Goal: Task Accomplishment & Management: Complete application form

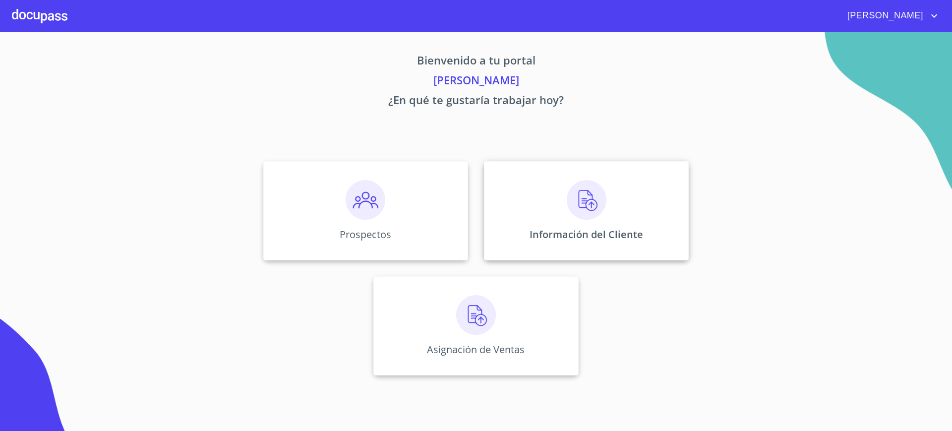
click at [543, 205] on div "Información del Cliente" at bounding box center [586, 210] width 205 height 99
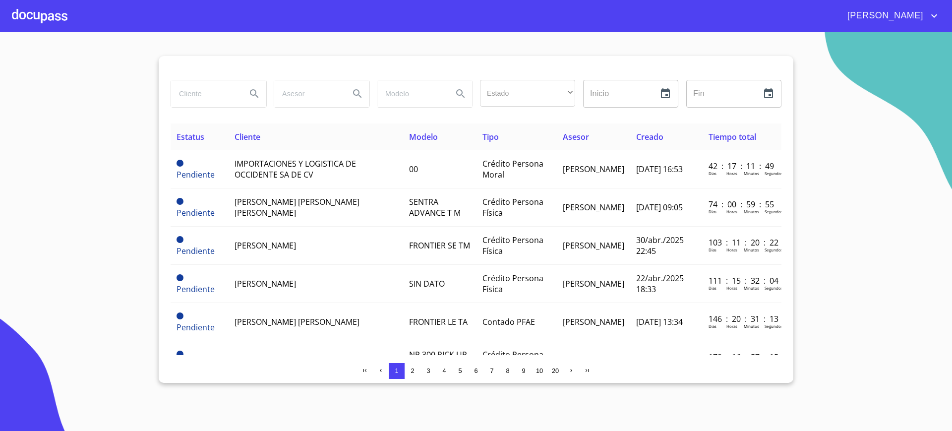
click at [200, 93] on input "search" at bounding box center [204, 93] width 67 height 27
type input "c"
type input "[PERSON_NAME]"
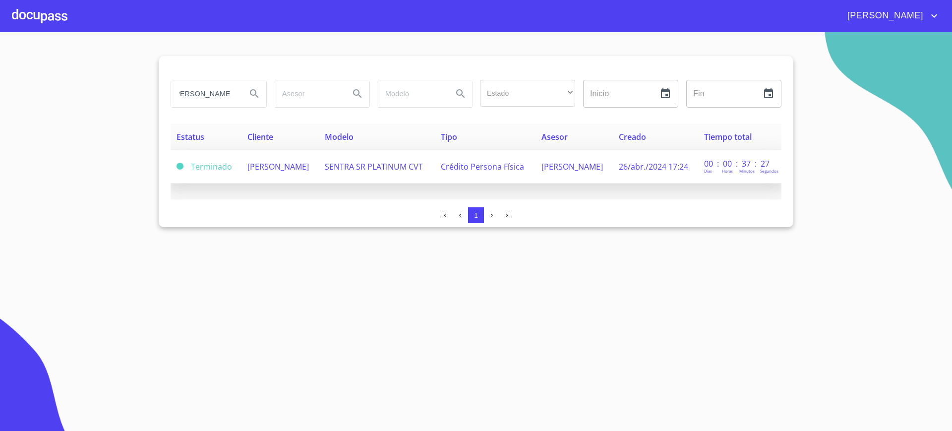
scroll to position [0, 0]
click at [319, 180] on td "[PERSON_NAME]" at bounding box center [279, 166] width 77 height 33
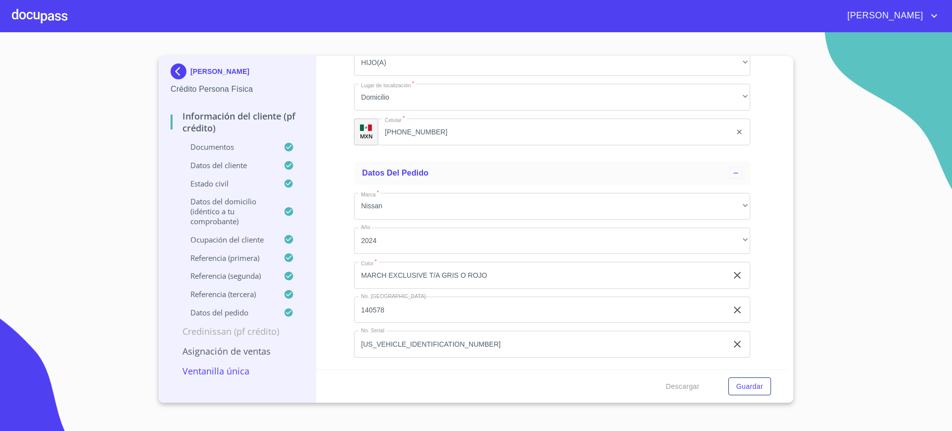
scroll to position [5585, 0]
click at [686, 380] on span "Descargar" at bounding box center [683, 386] width 34 height 12
click at [39, 28] on div at bounding box center [40, 16] width 56 height 32
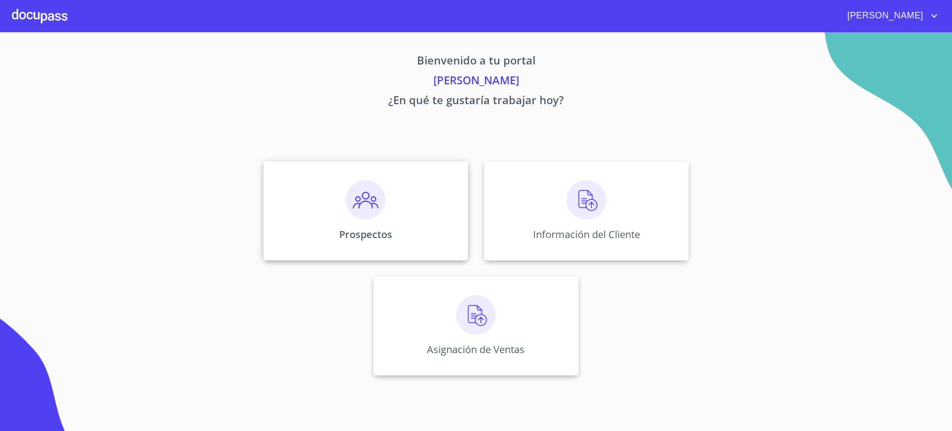
click at [326, 213] on div "Prospectos" at bounding box center [365, 210] width 205 height 99
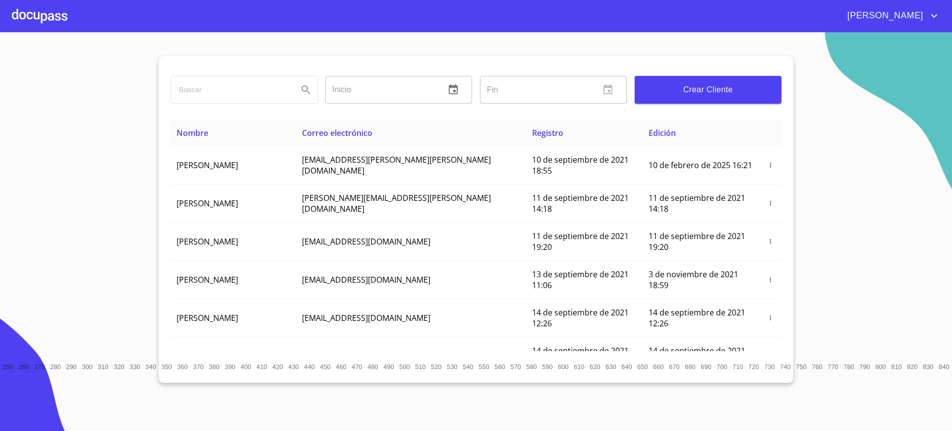
click at [50, 28] on div at bounding box center [40, 16] width 56 height 32
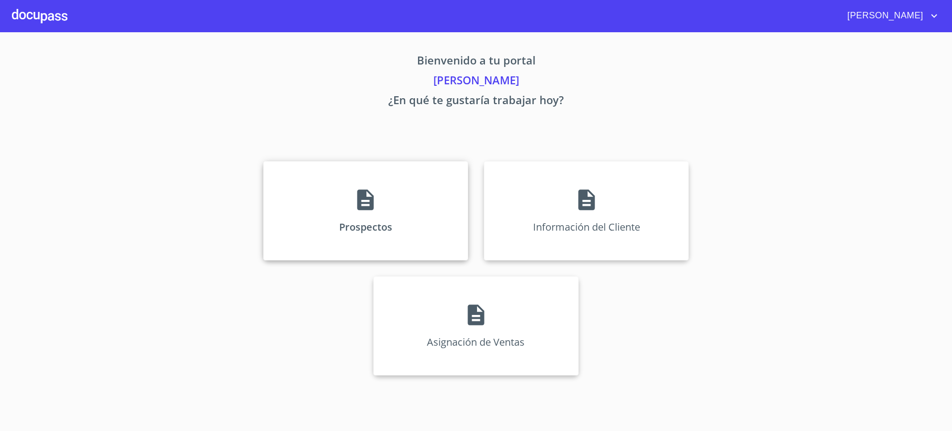
click at [370, 246] on div "Prospectos" at bounding box center [365, 210] width 205 height 99
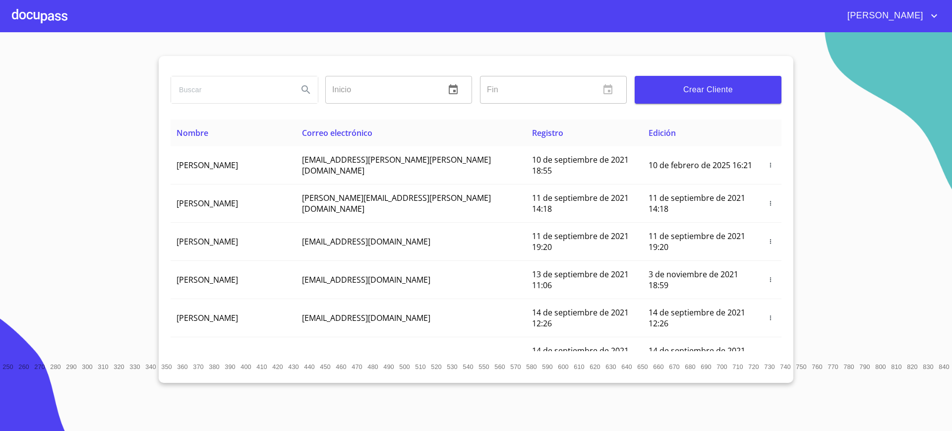
click at [231, 99] on input "search" at bounding box center [230, 89] width 119 height 27
type input "colibri"
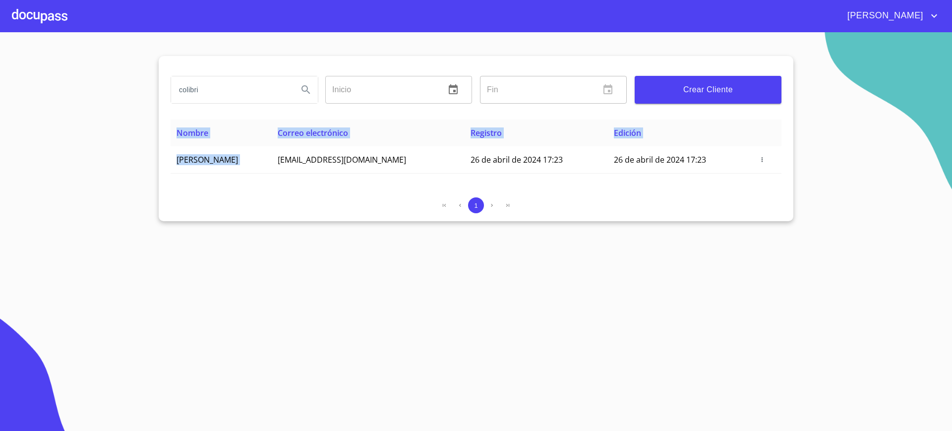
drag, startPoint x: 312, startPoint y: 162, endPoint x: 386, endPoint y: 222, distance: 94.8
click at [391, 221] on section "colibri Inicio ​ Fin ​ Crear Cliente Nombre Correo electrónico Registro Edición…" at bounding box center [476, 231] width 952 height 398
click at [372, 222] on section "colibri Inicio ​ Fin ​ Crear Cliente Nombre Correo electrónico Registro Edición…" at bounding box center [476, 231] width 952 height 398
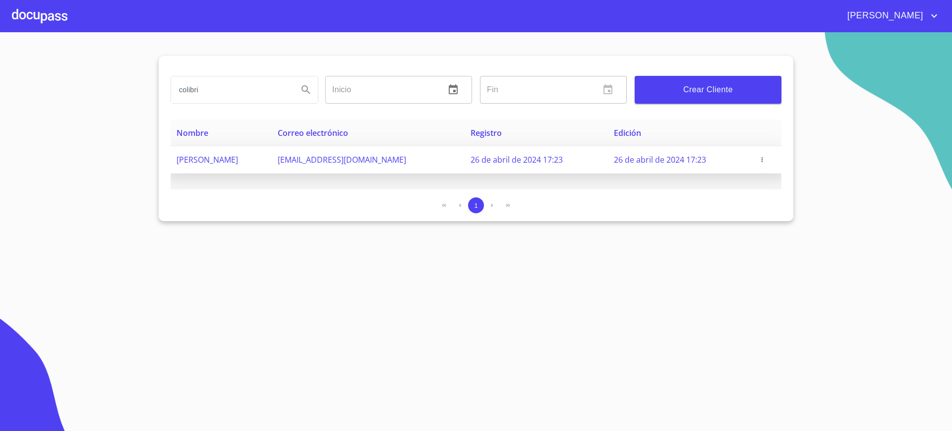
click at [313, 151] on td "[EMAIL_ADDRESS][DOMAIN_NAME]" at bounding box center [368, 159] width 193 height 27
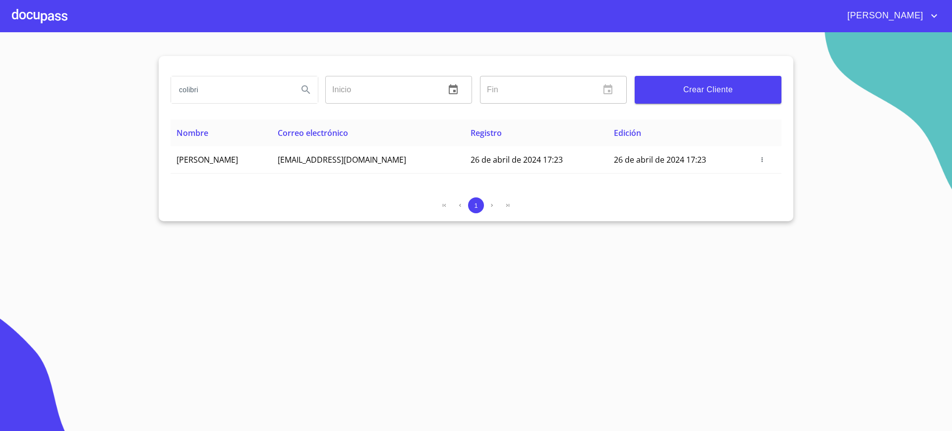
click at [35, 18] on div at bounding box center [40, 16] width 56 height 32
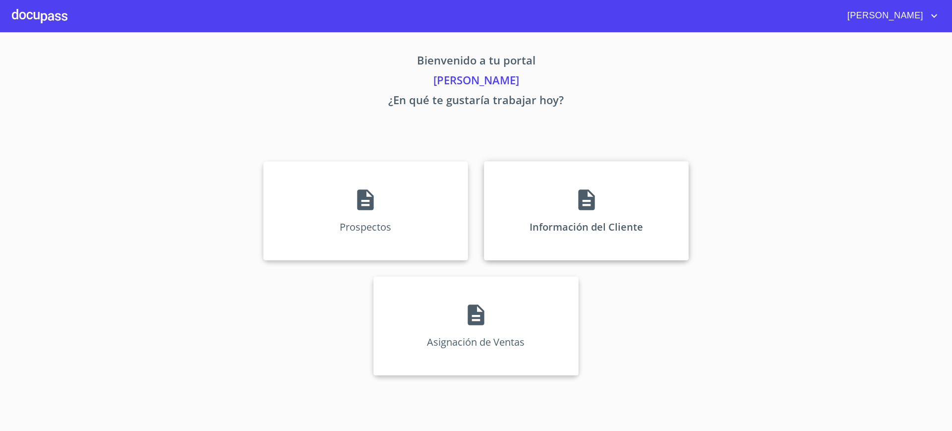
click at [591, 226] on div "Información del Cliente" at bounding box center [586, 210] width 205 height 99
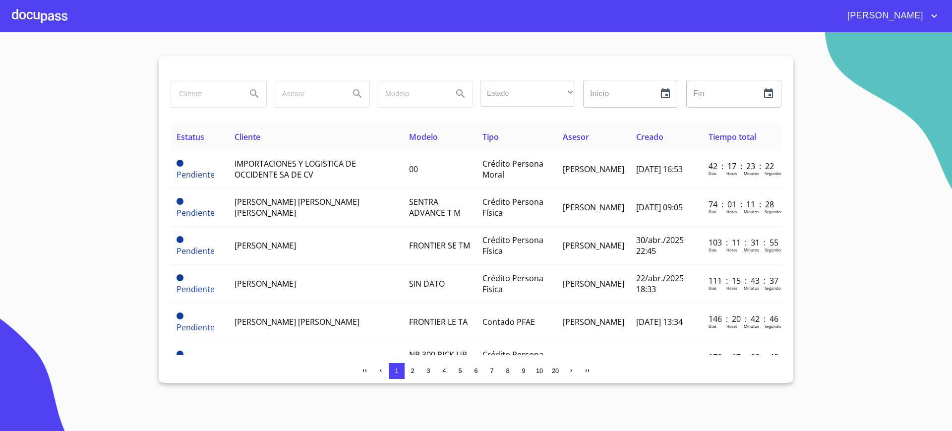
click at [591, 226] on td "[PERSON_NAME]" at bounding box center [593, 245] width 73 height 38
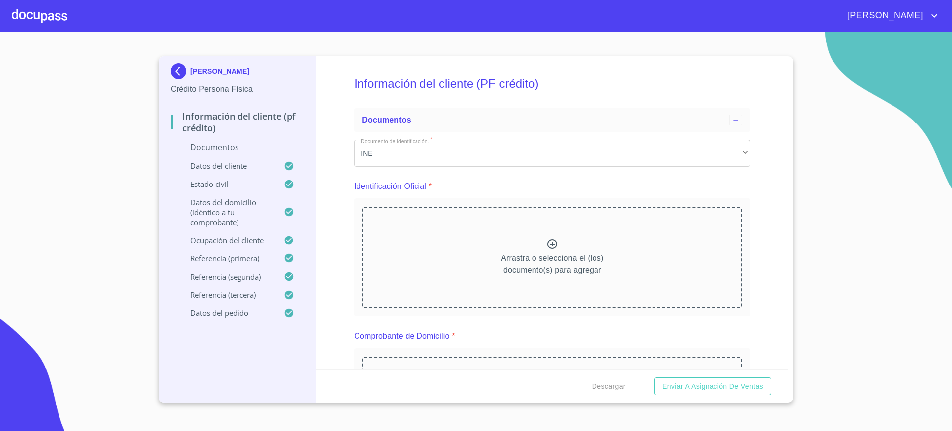
click at [36, 26] on div at bounding box center [40, 16] width 56 height 32
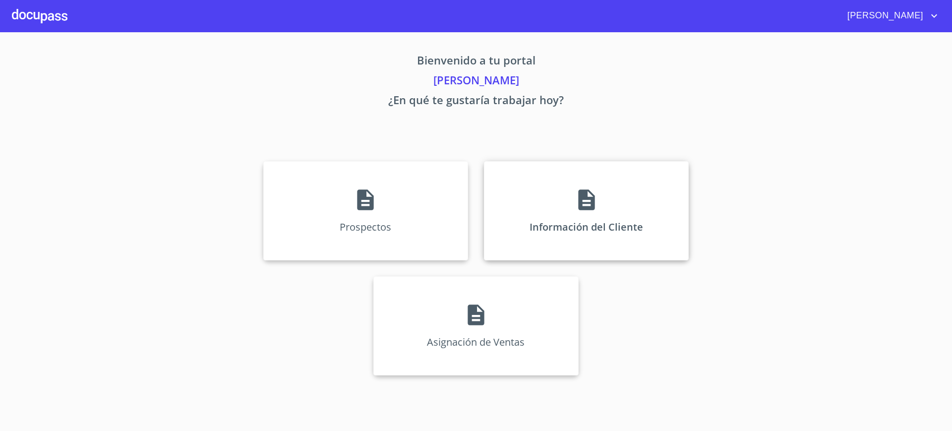
click at [577, 203] on icon at bounding box center [586, 199] width 25 height 25
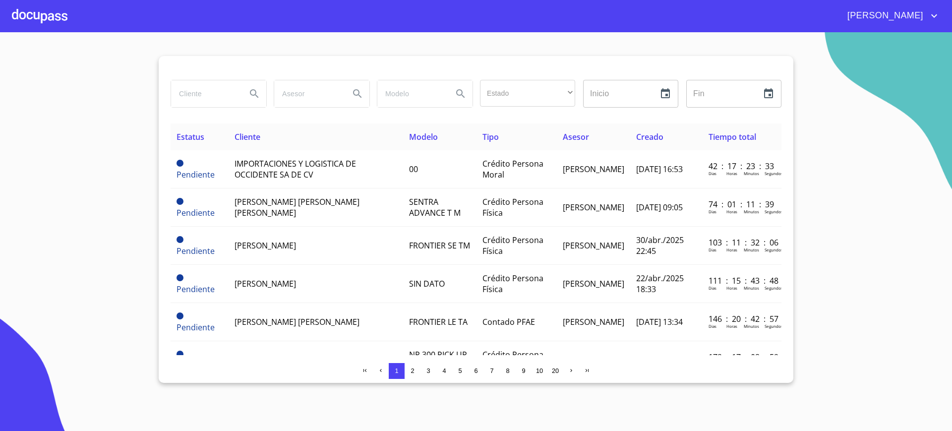
click at [203, 95] on input "search" at bounding box center [204, 93] width 67 height 27
click at [226, 92] on input "colibri" at bounding box center [204, 93] width 67 height 27
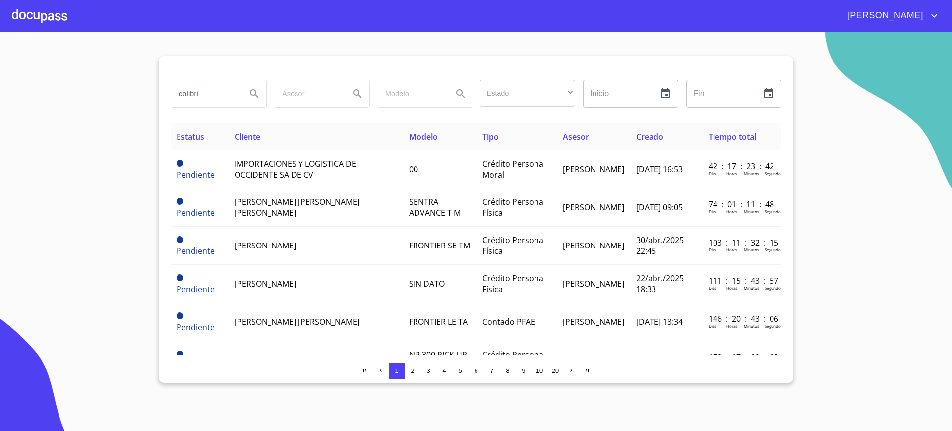
click at [226, 92] on input "colibri" at bounding box center [204, 93] width 67 height 27
type input "C"
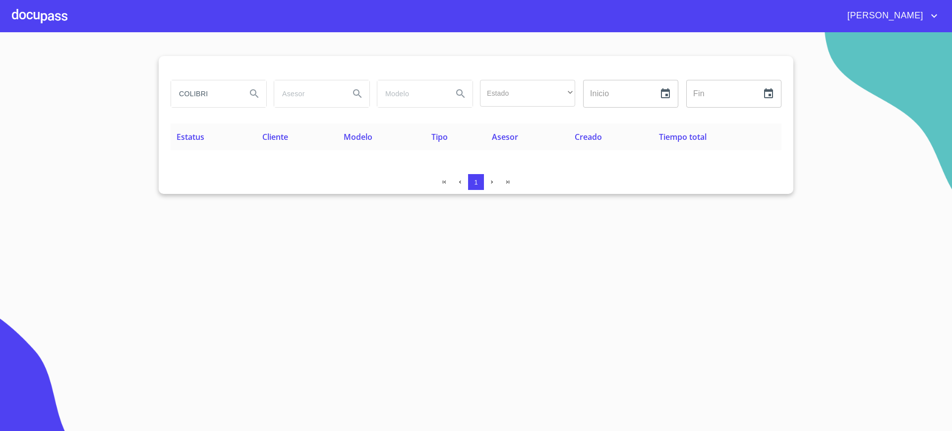
click at [226, 92] on input "COLIBRI" at bounding box center [204, 93] width 67 height 27
type input "colibri"
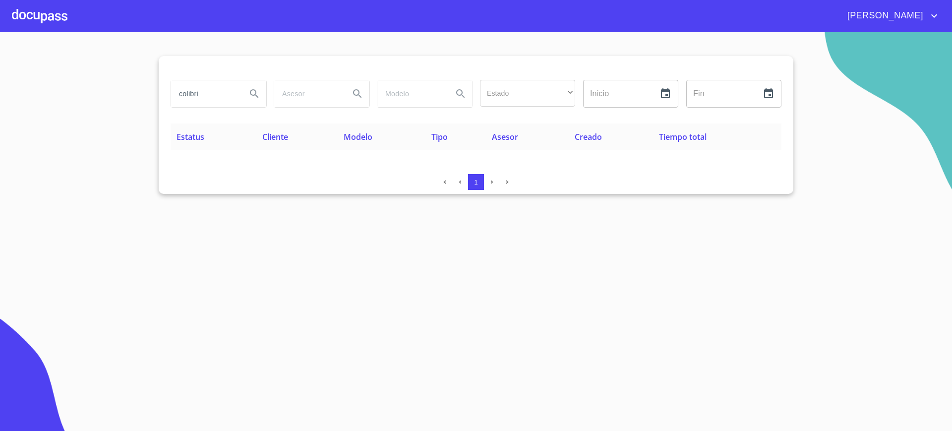
click at [60, 25] on div at bounding box center [40, 16] width 56 height 32
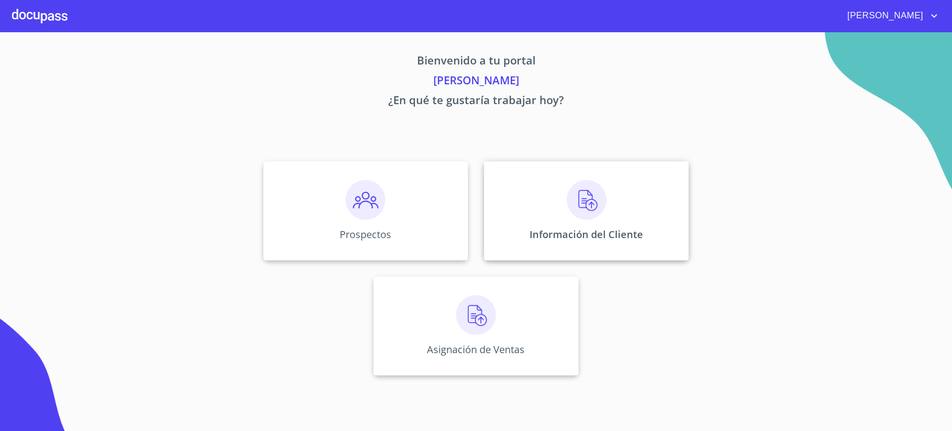
click at [615, 231] on p "Información del Cliente" at bounding box center [585, 233] width 113 height 13
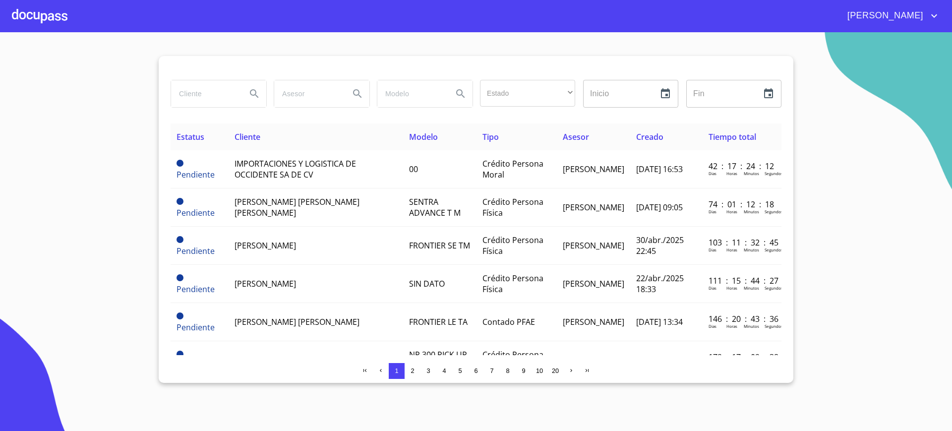
click at [220, 90] on input "search" at bounding box center [204, 93] width 67 height 27
type input "[PERSON_NAME]"
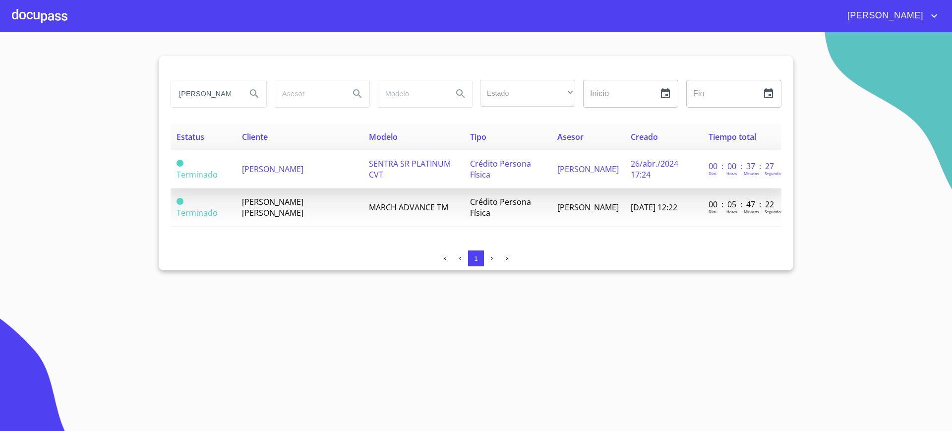
click at [265, 173] on span "[PERSON_NAME]" at bounding box center [272, 169] width 61 height 11
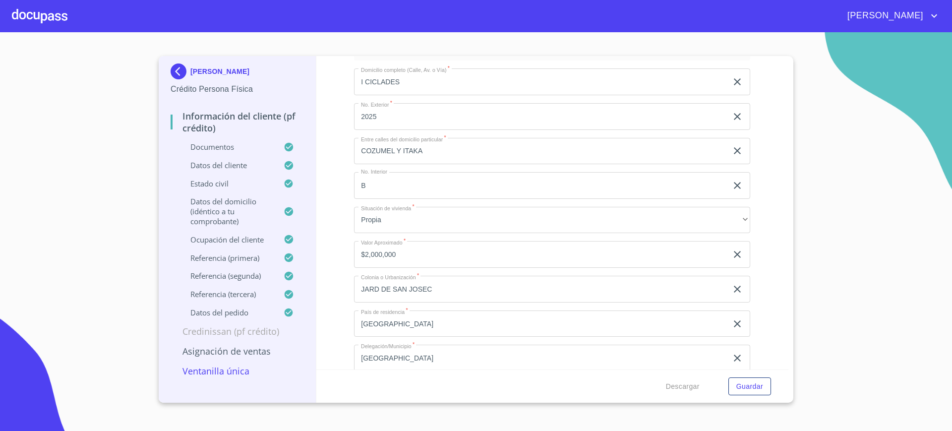
scroll to position [3170, 0]
click at [759, 244] on div "Información del cliente (PF crédito) Documentos Documento de identificación.   …" at bounding box center [552, 212] width 472 height 313
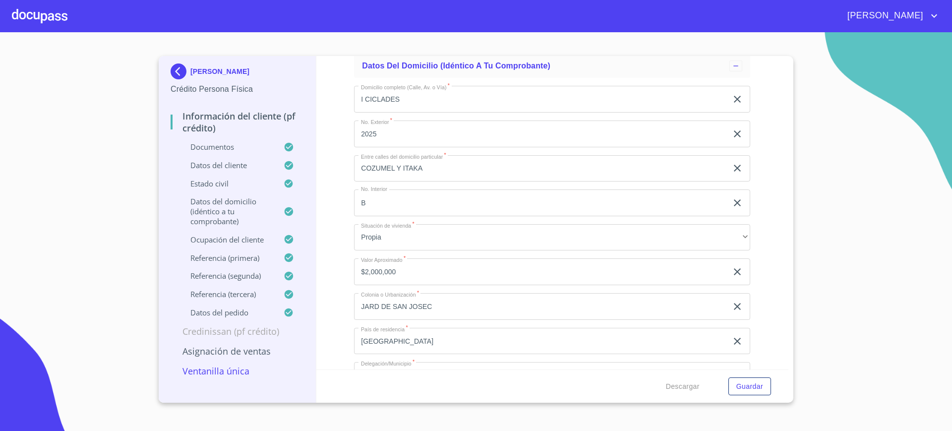
scroll to position [3168, 0]
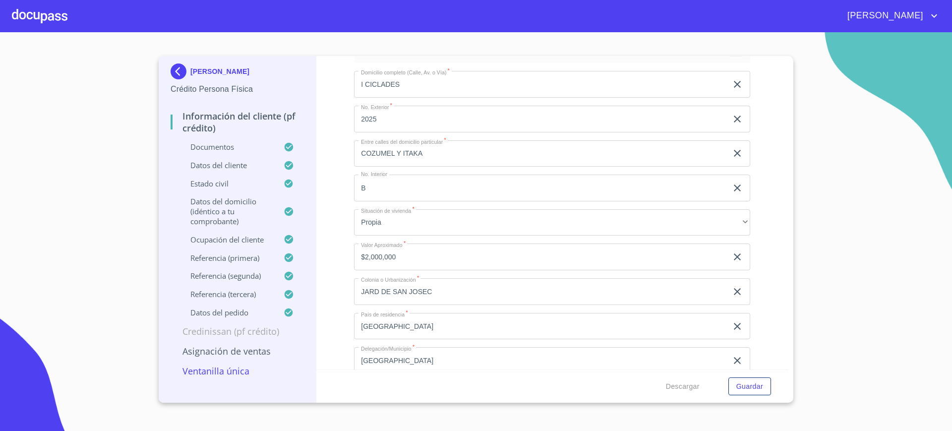
click at [767, 172] on div "Información del cliente (PF crédito) Documentos Documento de identificación.   …" at bounding box center [552, 212] width 472 height 313
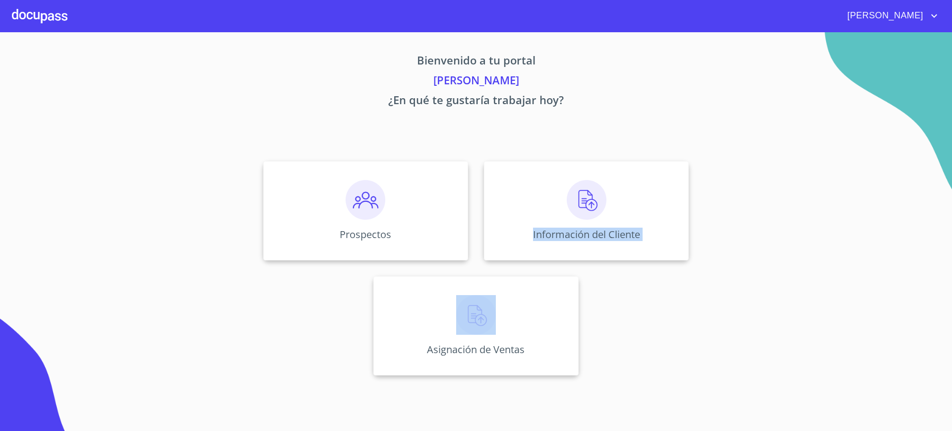
drag, startPoint x: 529, startPoint y: 201, endPoint x: 341, endPoint y: 323, distance: 223.7
click at [341, 323] on div "Prospectos Información del Cliente Asignación de Ventas" at bounding box center [476, 268] width 615 height 230
drag, startPoint x: 341, startPoint y: 323, endPoint x: 257, endPoint y: 232, distance: 123.5
click at [257, 232] on div "Prospectos Información del Cliente Asignación de Ventas" at bounding box center [476, 268] width 615 height 230
click at [331, 211] on div "Prospectos" at bounding box center [365, 210] width 205 height 99
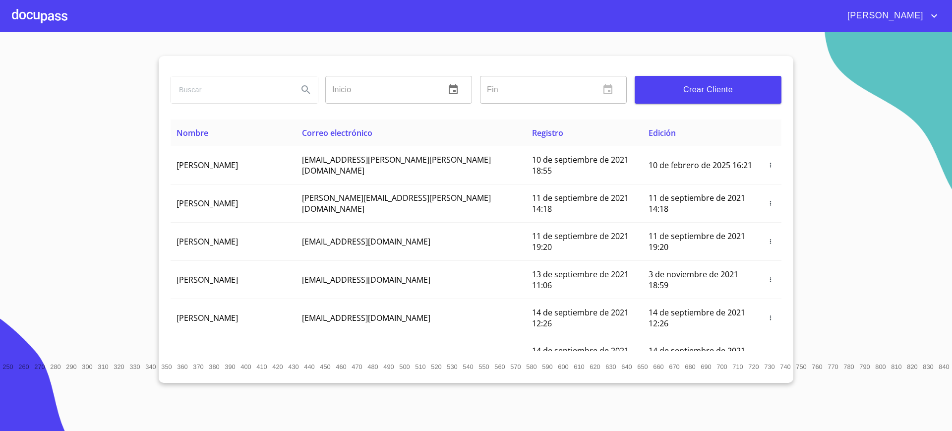
click at [220, 101] on input "search" at bounding box center [230, 89] width 119 height 27
type input "[PERSON_NAME]"
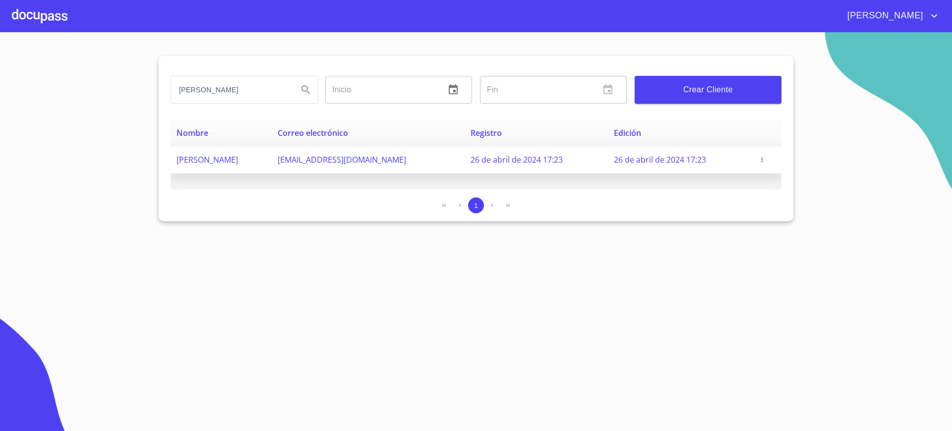
click at [239, 171] on td "[PERSON_NAME]" at bounding box center [220, 159] width 101 height 27
click at [763, 157] on icon "button" at bounding box center [761, 159] width 7 height 7
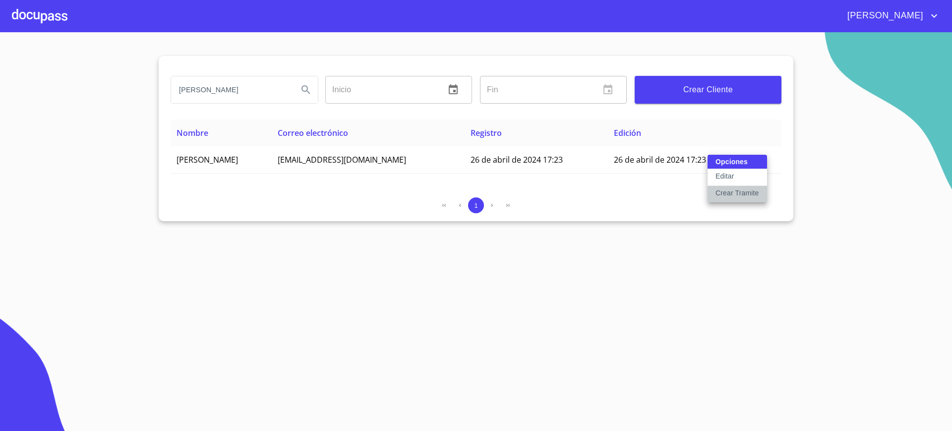
click at [735, 191] on p "Crear Tramite" at bounding box center [737, 193] width 44 height 10
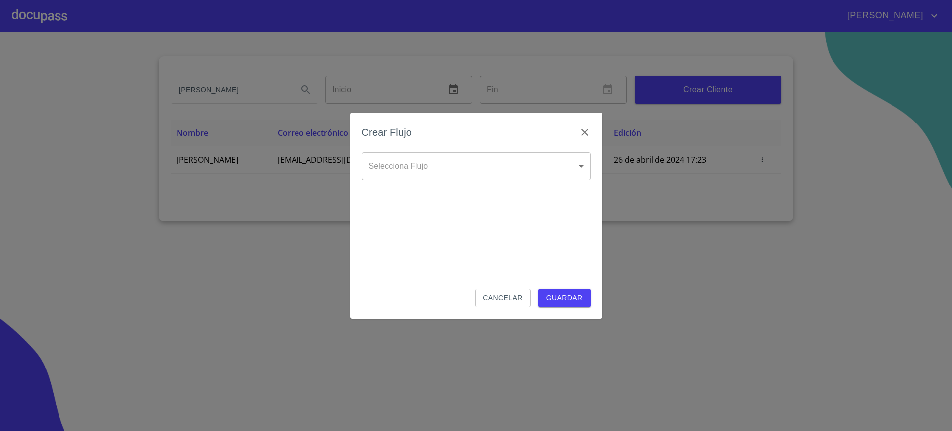
click at [434, 173] on body "[PERSON_NAME] ​ Fin ​ Crear Cliente Nombre Correo electrónico Registro Edición …" at bounding box center [476, 215] width 952 height 431
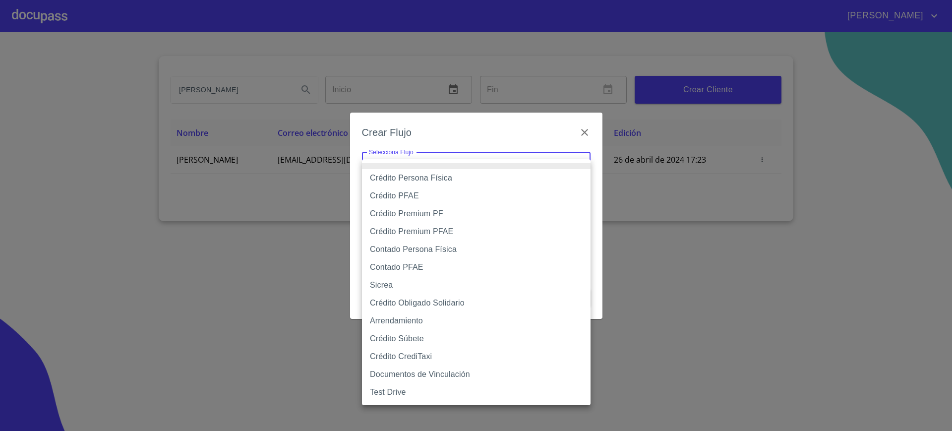
click at [436, 177] on li "Crédito Persona Física" at bounding box center [476, 178] width 228 height 18
type input "6009fb3c7d1714eb8809aa97"
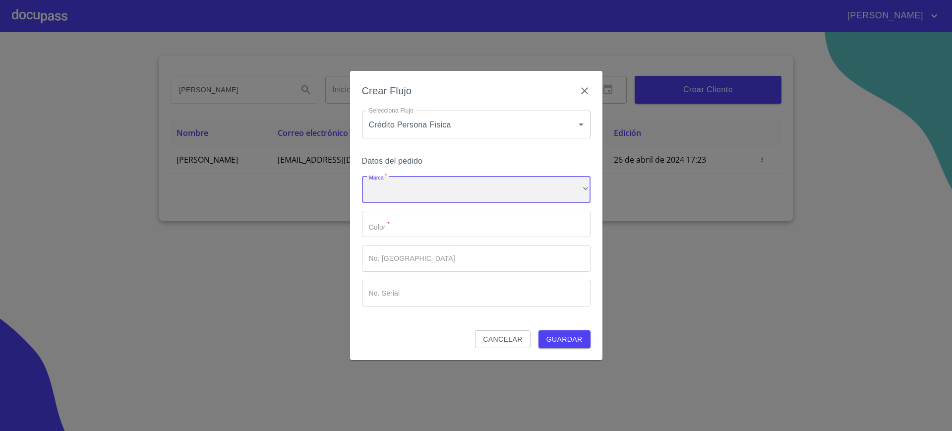
click at [421, 189] on div "​" at bounding box center [476, 189] width 228 height 27
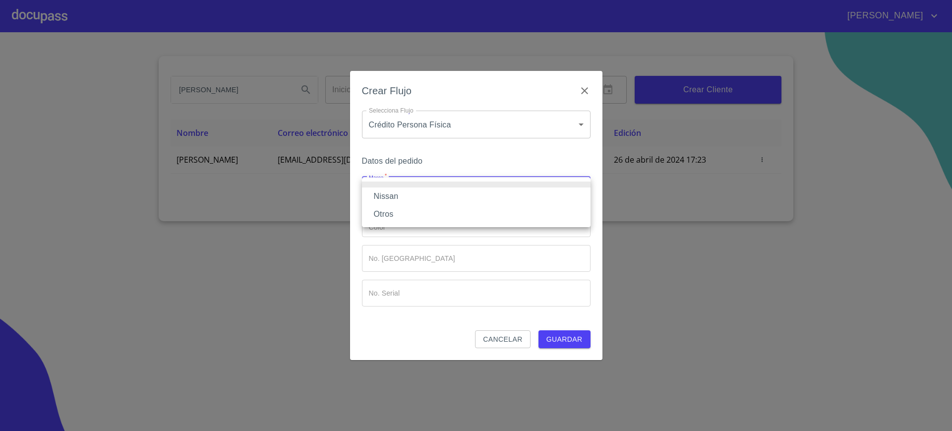
click at [400, 199] on li "Nissan" at bounding box center [476, 196] width 228 height 18
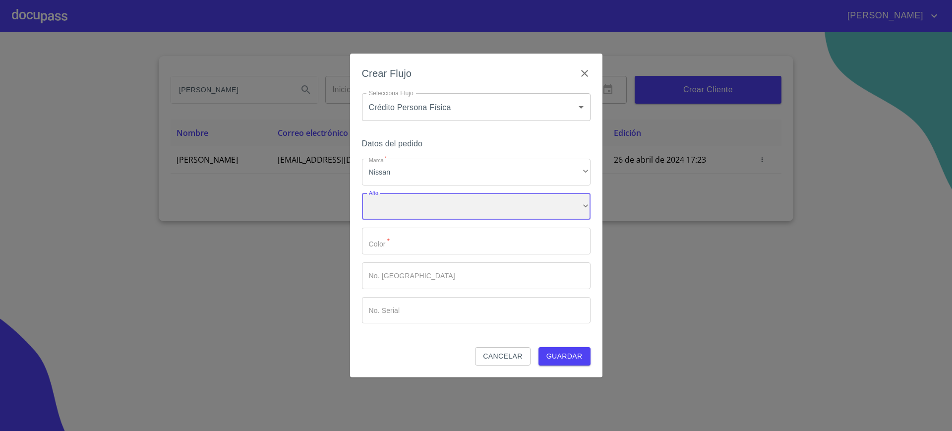
click at [405, 211] on div "​" at bounding box center [476, 206] width 228 height 27
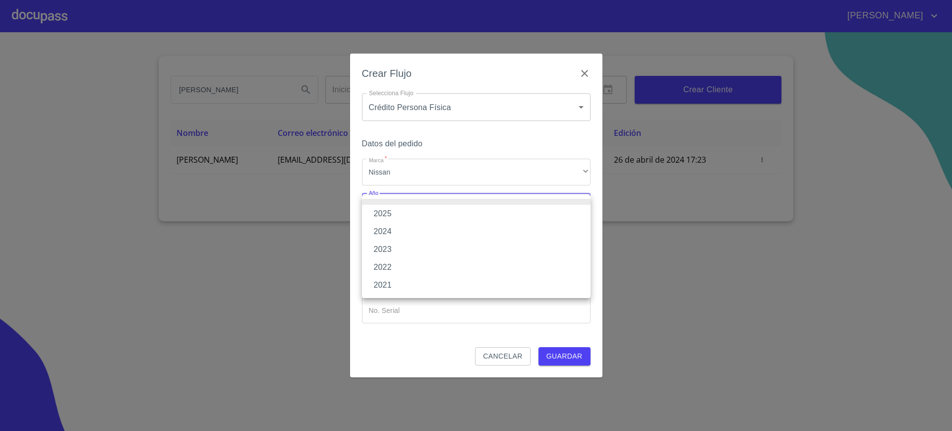
click at [403, 213] on li "2025" at bounding box center [476, 214] width 228 height 18
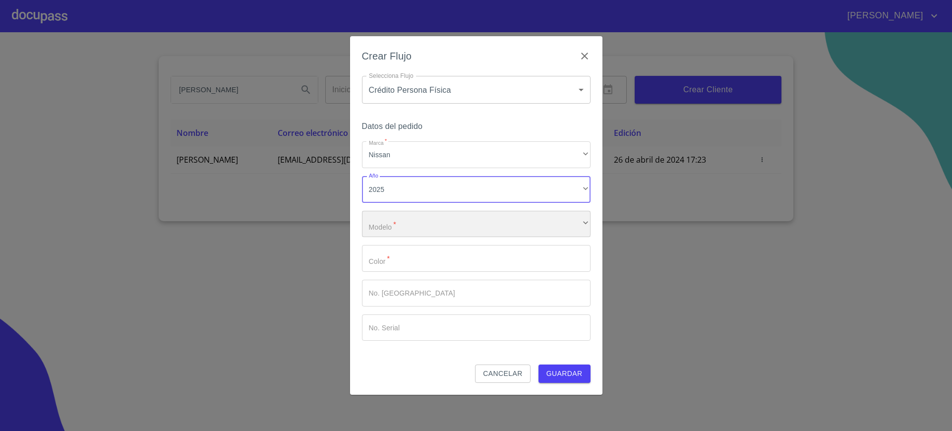
click at [437, 221] on div "​" at bounding box center [476, 224] width 228 height 27
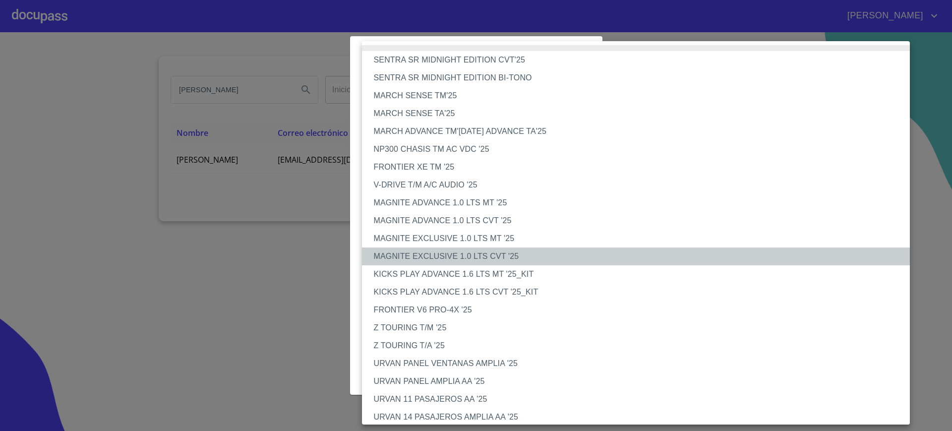
click at [481, 260] on li "MAGNITE EXCLUSIVE 1.0 LTS CVT '25" at bounding box center [641, 256] width 558 height 18
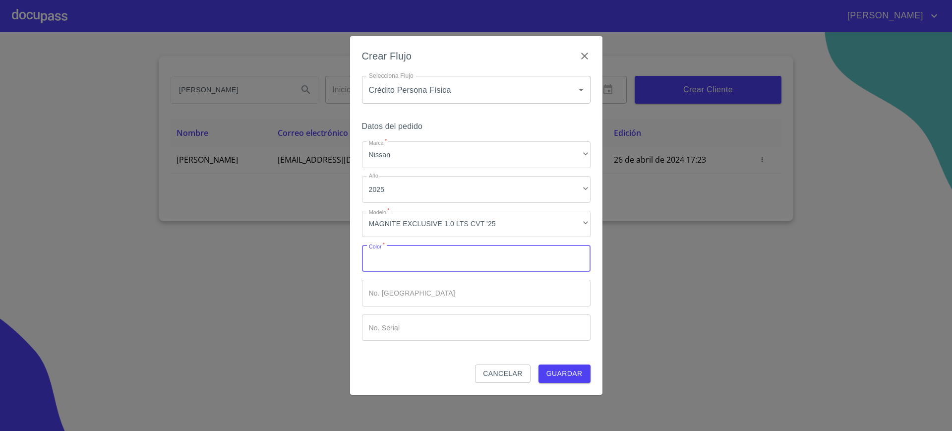
click at [457, 266] on input "Marca   *" at bounding box center [476, 258] width 228 height 27
type input "m"
type input "J"
type input "[PERSON_NAME] BITONO"
click at [598, 387] on div "Crear Flujo Selecciona Flujo Crédito Persona Física 6009fb3c7d1714eb8809aa97 Se…" at bounding box center [476, 215] width 252 height 358
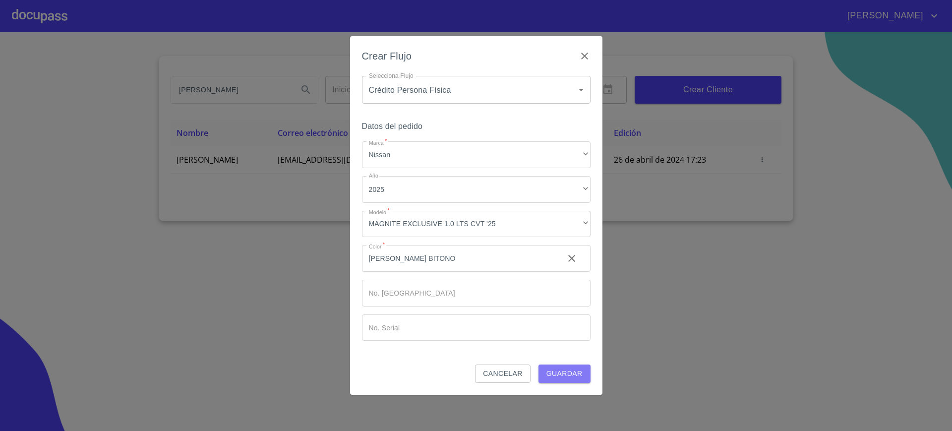
click at [566, 370] on span "Guardar" at bounding box center [564, 373] width 36 height 12
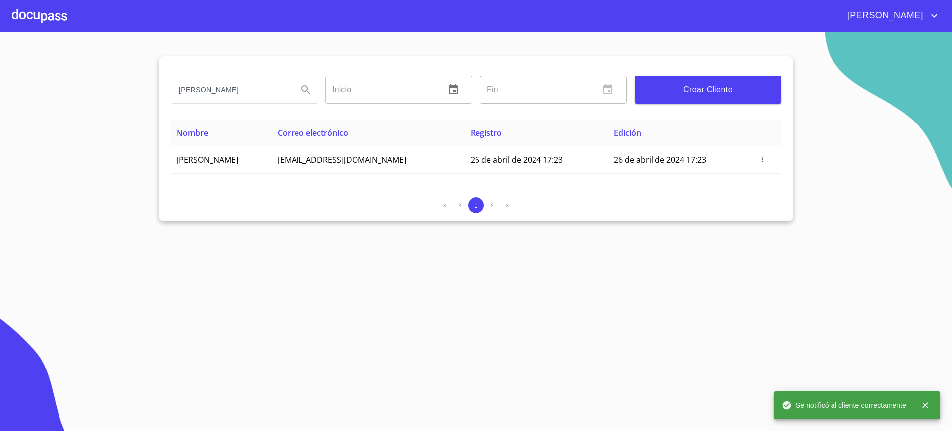
click at [56, 18] on div at bounding box center [40, 16] width 56 height 32
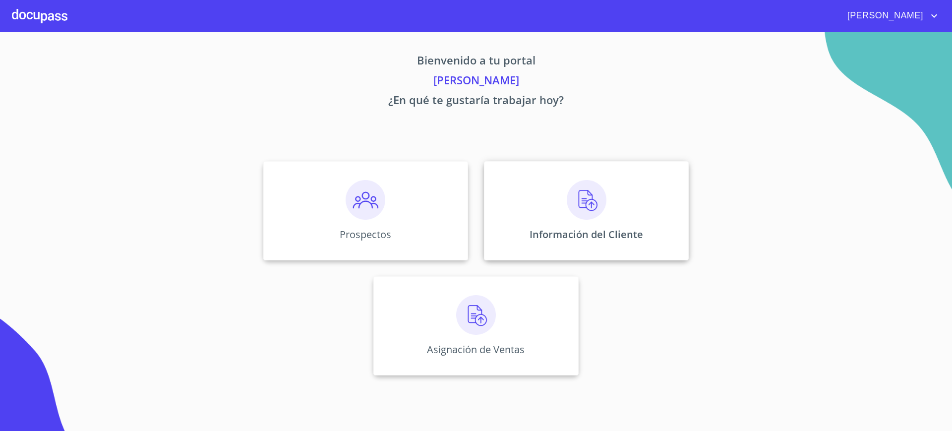
click at [615, 242] on div "Información del Cliente" at bounding box center [586, 210] width 205 height 99
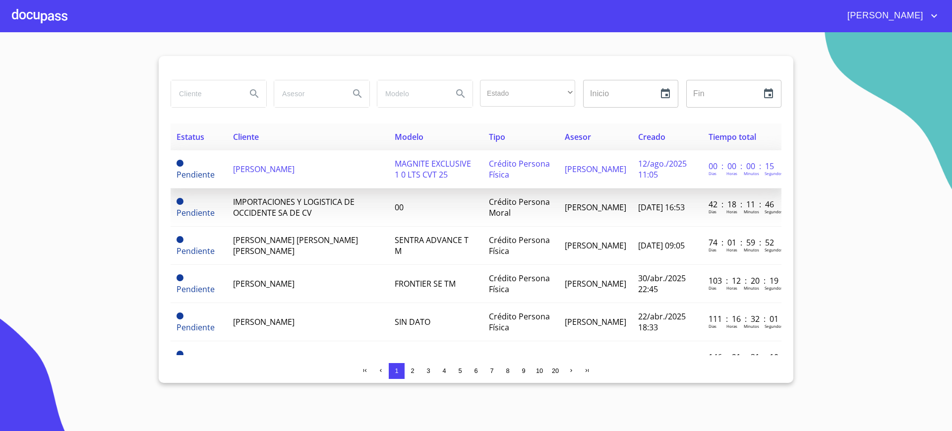
click at [294, 170] on span "[PERSON_NAME]" at bounding box center [263, 169] width 61 height 11
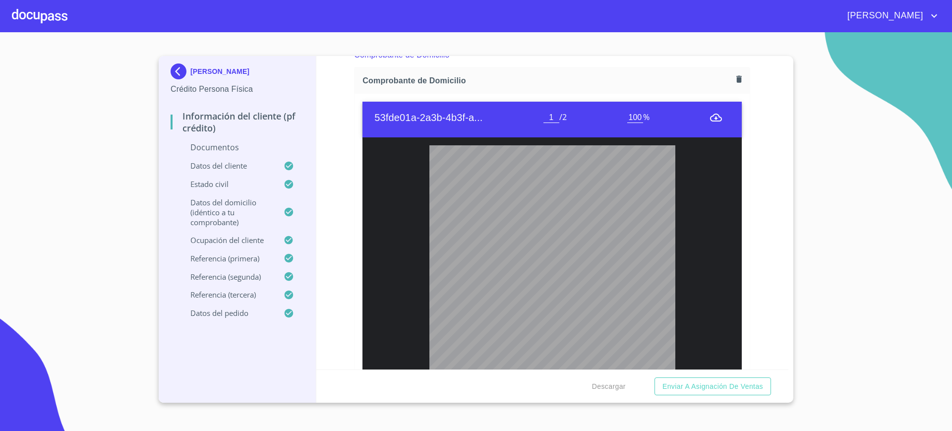
scroll to position [600, 0]
click at [734, 78] on icon "button" at bounding box center [738, 78] width 9 height 9
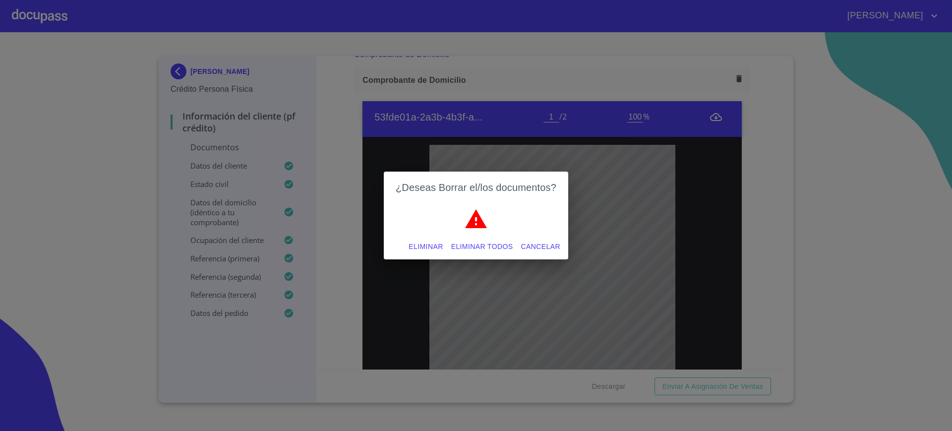
click at [426, 246] on span "Eliminar" at bounding box center [425, 246] width 34 height 12
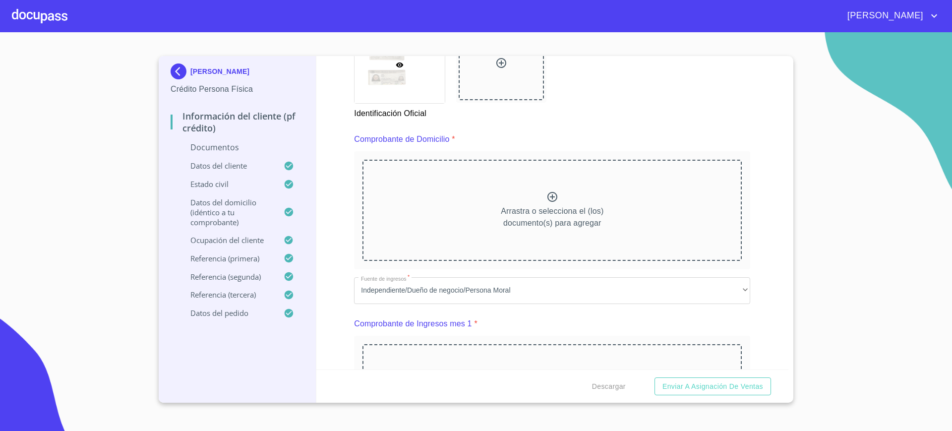
scroll to position [513, 0]
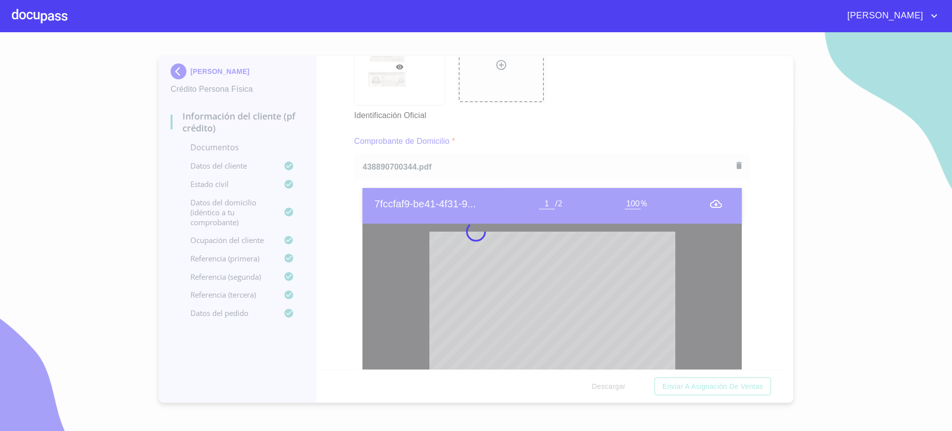
click at [582, 115] on div at bounding box center [476, 231] width 952 height 398
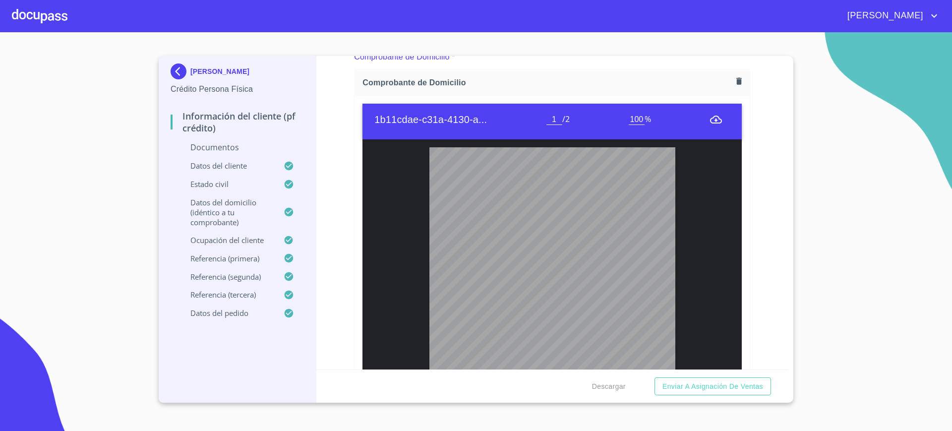
scroll to position [609, 0]
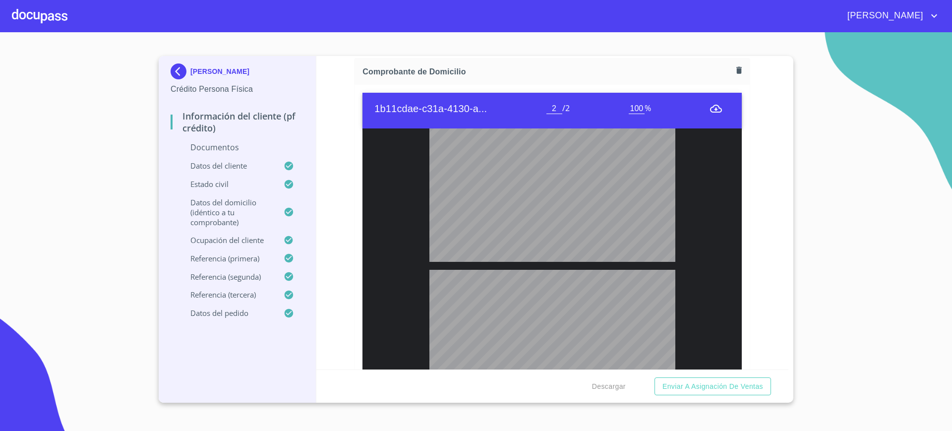
type input "1"
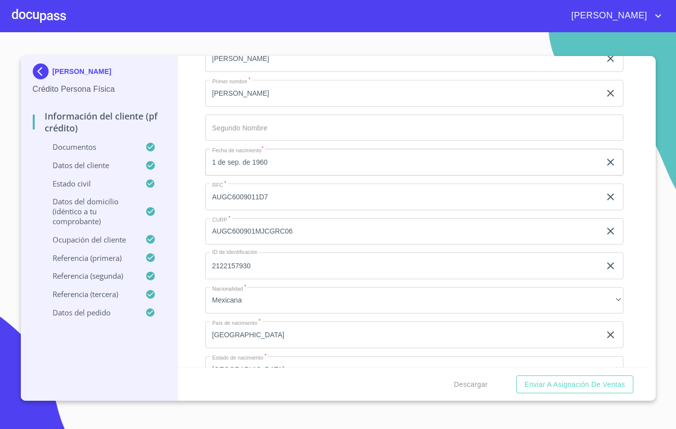
scroll to position [2236, 0]
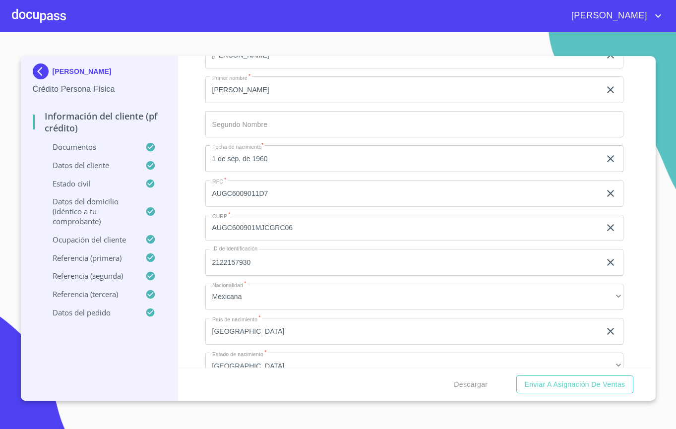
copy span "AUGC600901MJCGRC06"
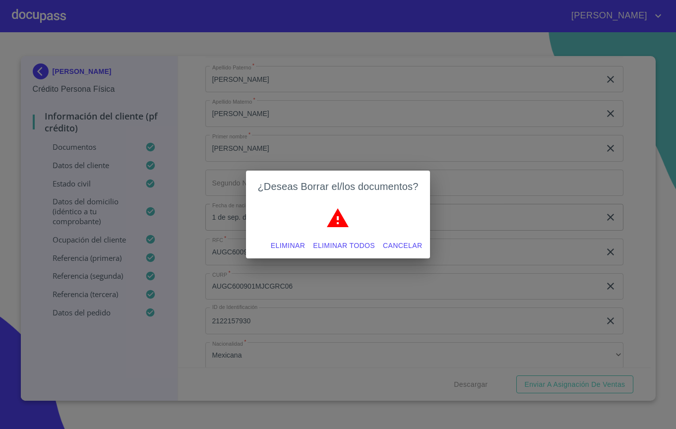
click at [293, 243] on span "Eliminar" at bounding box center [288, 245] width 34 height 12
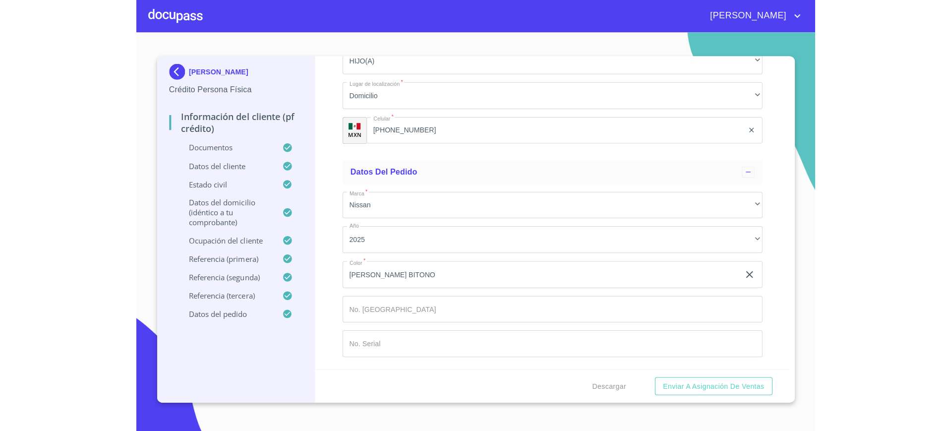
scroll to position [5012, 0]
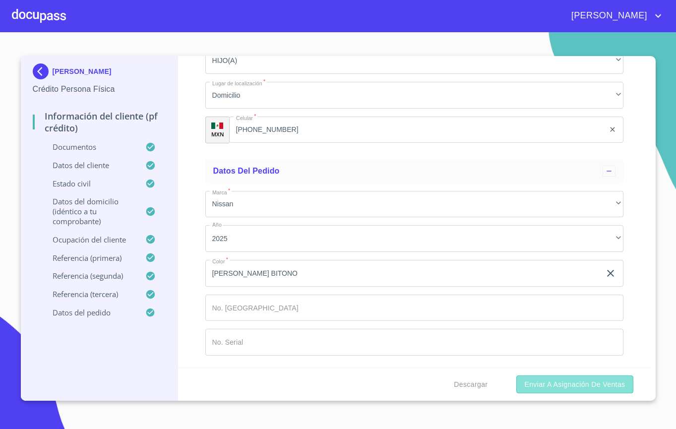
click at [594, 385] on span "Enviar a Asignación de Ventas" at bounding box center [574, 384] width 101 height 12
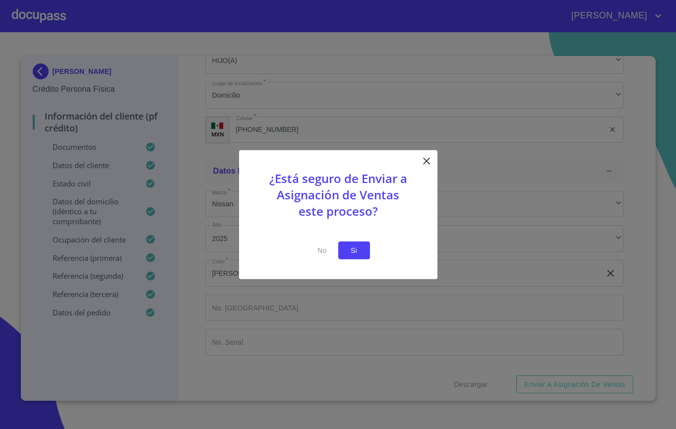
click at [364, 247] on button "Si" at bounding box center [354, 250] width 32 height 18
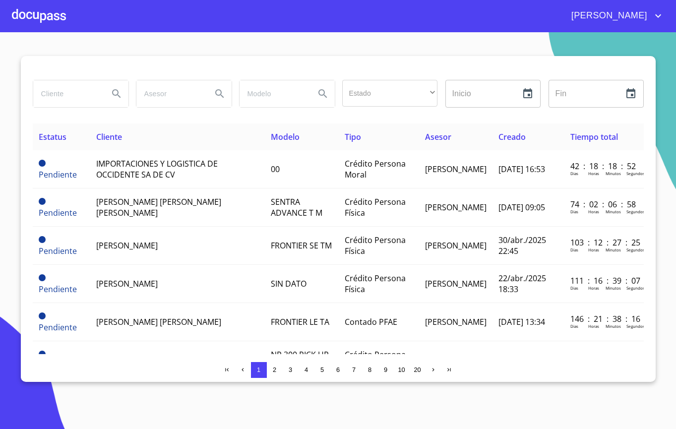
click at [35, 26] on div at bounding box center [39, 16] width 54 height 32
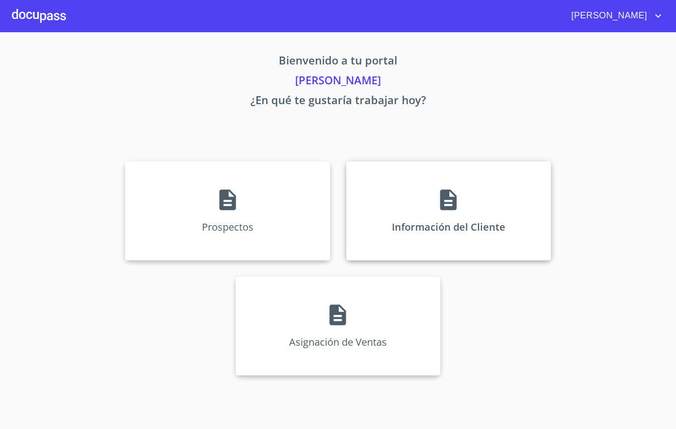
click at [395, 206] on div "Información del Cliente" at bounding box center [448, 210] width 205 height 99
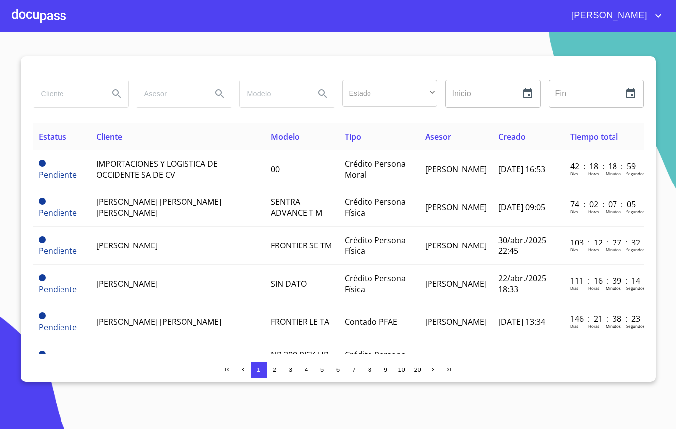
click at [86, 111] on div at bounding box center [80, 94] width 103 height 36
click at [82, 99] on input "search" at bounding box center [66, 93] width 67 height 27
type input "[PERSON_NAME]"
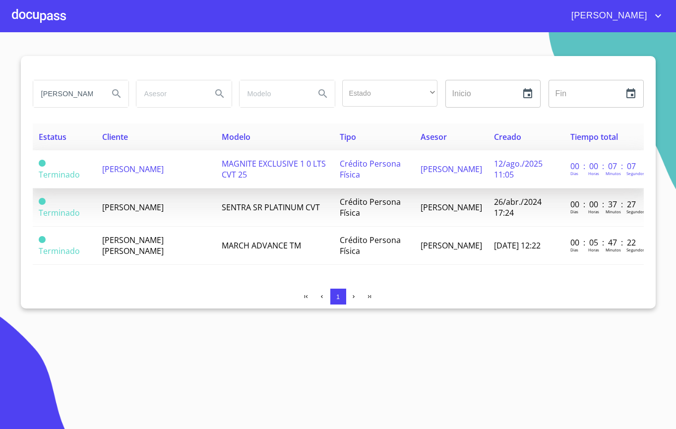
click at [134, 171] on span "[PERSON_NAME]" at bounding box center [132, 169] width 61 height 11
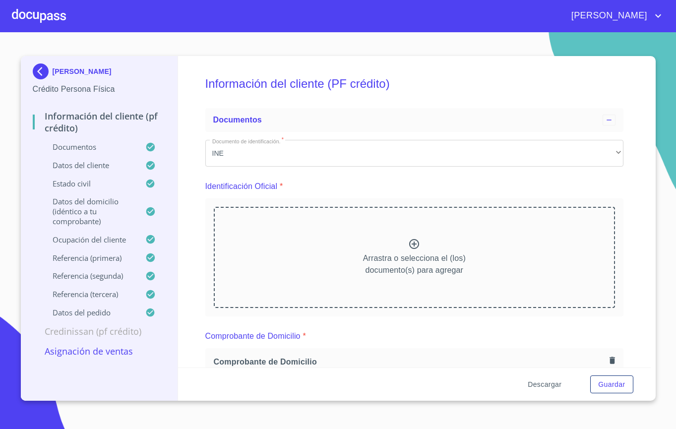
click at [528, 378] on span "Descargar" at bounding box center [544, 384] width 34 height 12
